Goal: Task Accomplishment & Management: Manage account settings

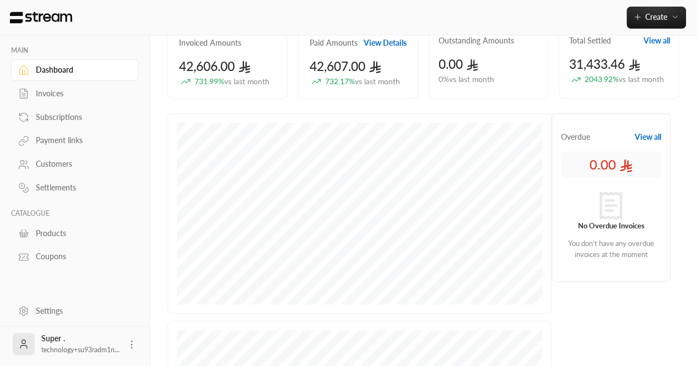
scroll to position [95, 0]
click at [64, 313] on div "Settings" at bounding box center [80, 311] width 89 height 11
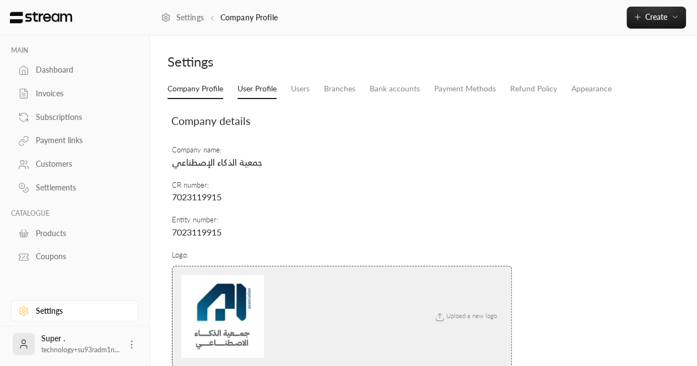
click at [252, 93] on link "User Profile" at bounding box center [256, 89] width 39 height 20
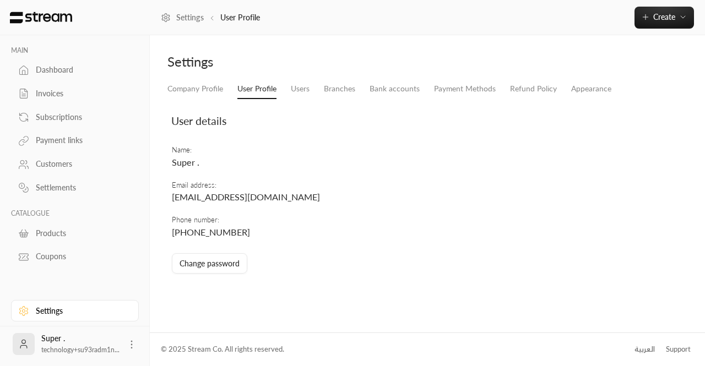
click at [287, 93] on li "Users" at bounding box center [300, 89] width 33 height 20
click at [302, 89] on link "Users" at bounding box center [300, 89] width 19 height 20
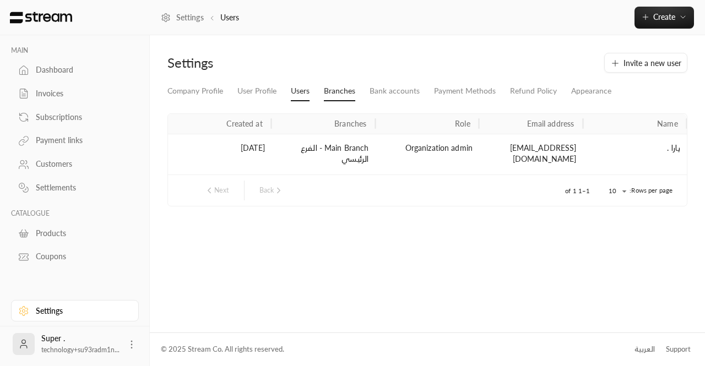
click at [325, 99] on link "Branches" at bounding box center [339, 92] width 31 height 20
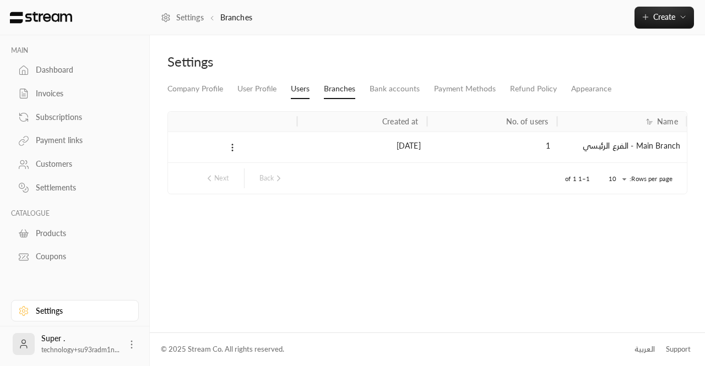
click at [302, 96] on link "Users" at bounding box center [300, 89] width 19 height 20
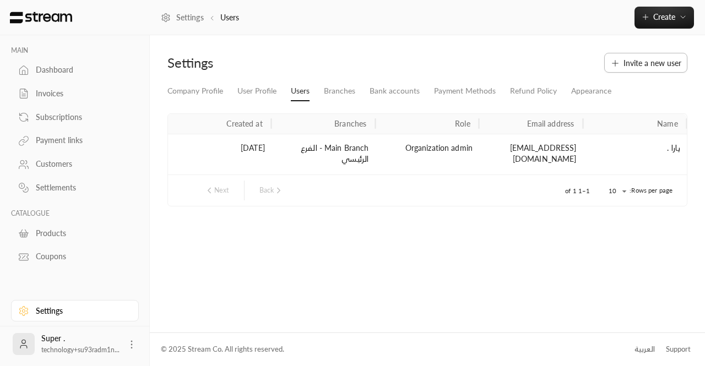
click at [663, 60] on span "Invite a new user" at bounding box center [653, 63] width 58 height 12
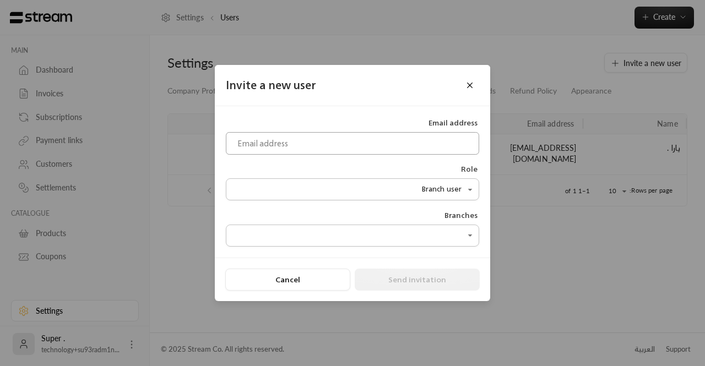
click at [334, 146] on input at bounding box center [352, 143] width 253 height 23
paste input "[PERSON_NAME][EMAIL_ADDRESS][PERSON_NAME][DOMAIN_NAME]"
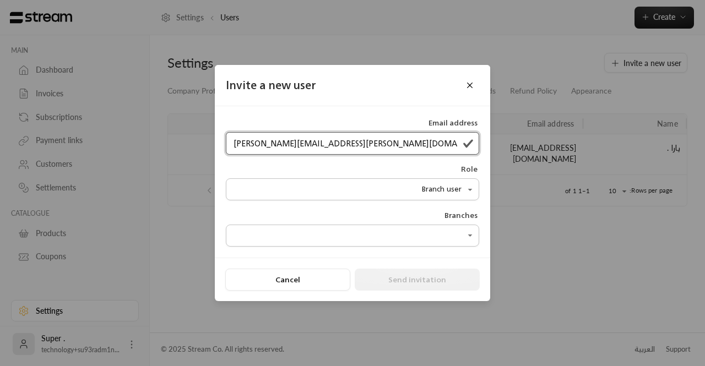
type input "[PERSON_NAME][EMAIL_ADDRESS][PERSON_NAME][DOMAIN_NAME]"
click at [371, 187] on body "**********" at bounding box center [352, 183] width 705 height 366
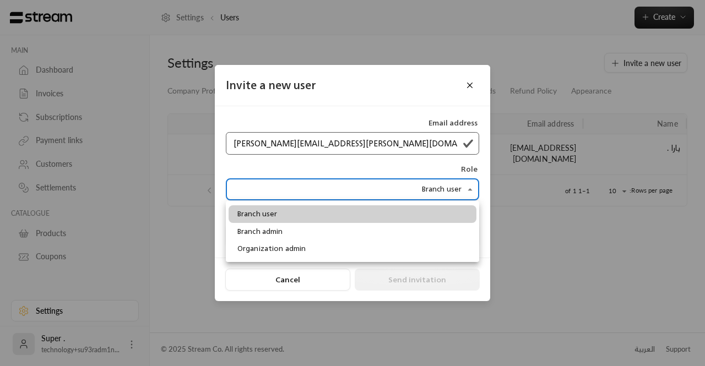
click at [371, 188] on div at bounding box center [352, 183] width 705 height 366
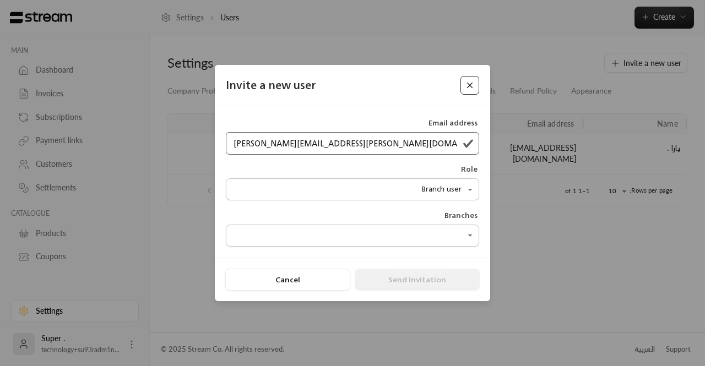
click at [469, 81] on button "Close" at bounding box center [470, 85] width 19 height 19
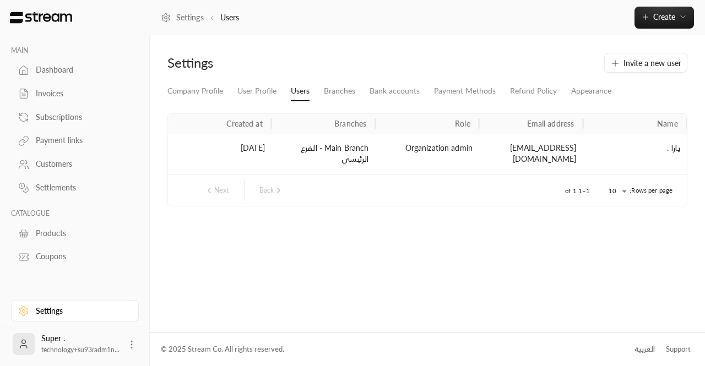
click at [402, 165] on div "Organization admin" at bounding box center [427, 154] width 104 height 41
click at [642, 69] on button "Invite a new user" at bounding box center [645, 63] width 83 height 20
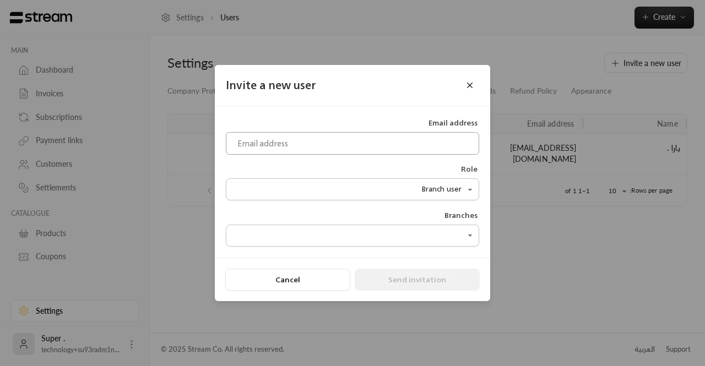
click at [402, 146] on input at bounding box center [352, 143] width 253 height 23
paste input "[PERSON_NAME][EMAIL_ADDRESS][PERSON_NAME][DOMAIN_NAME]"
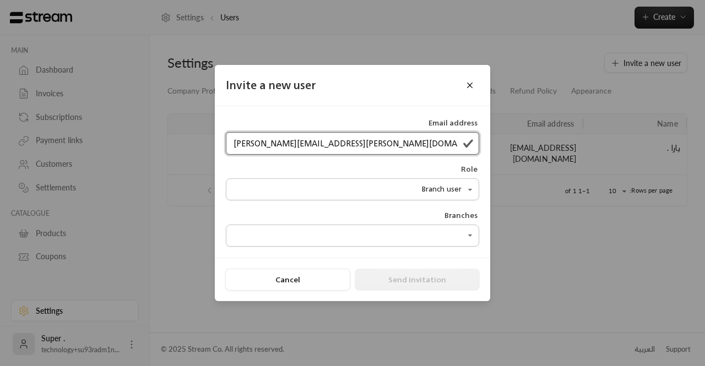
type input "[PERSON_NAME][EMAIL_ADDRESS][PERSON_NAME][DOMAIN_NAME]"
click at [366, 187] on body "**********" at bounding box center [352, 183] width 705 height 366
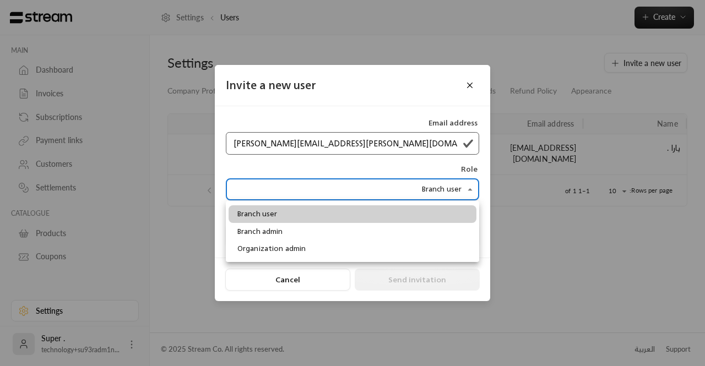
click at [323, 246] on li "Organization admin" at bounding box center [353, 249] width 248 height 18
type input "**********"
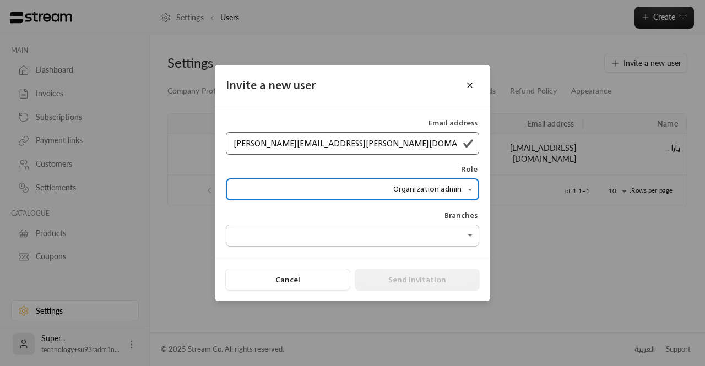
click at [269, 363] on div "**********" at bounding box center [352, 183] width 705 height 366
